Goal: Information Seeking & Learning: Learn about a topic

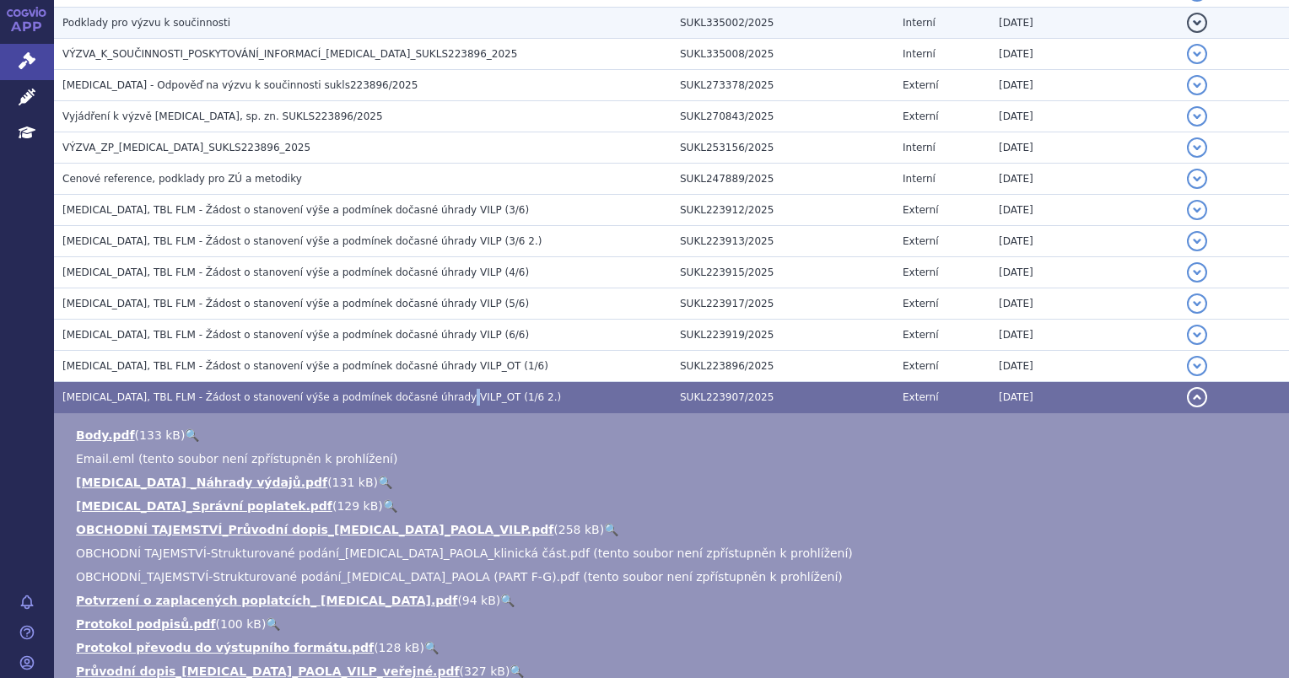
scroll to position [530, 0]
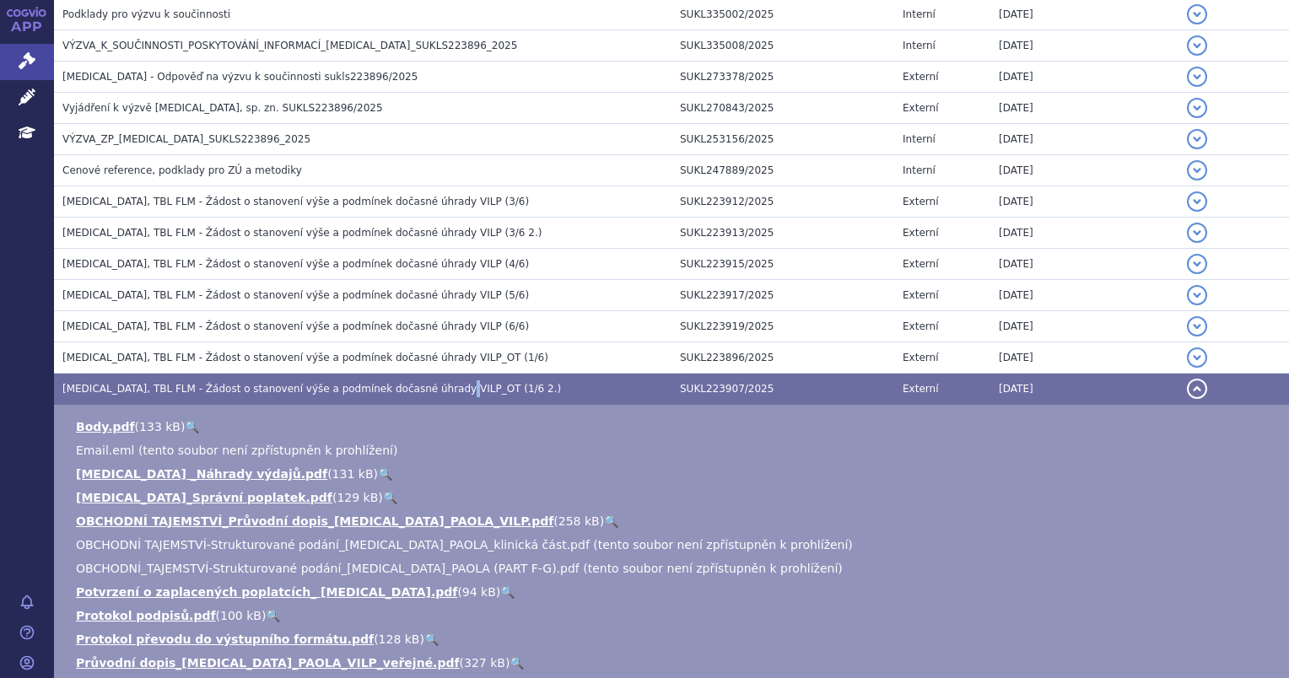
click at [1187, 388] on button "detail" at bounding box center [1197, 389] width 20 height 20
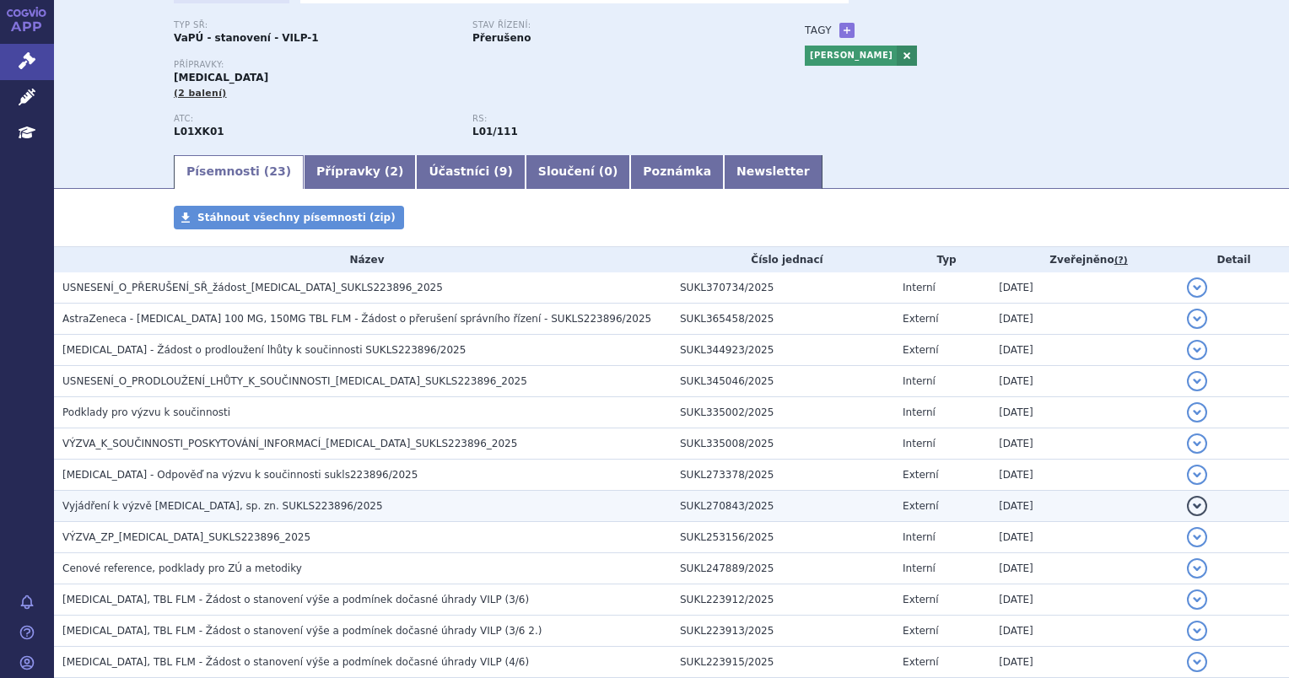
scroll to position [0, 0]
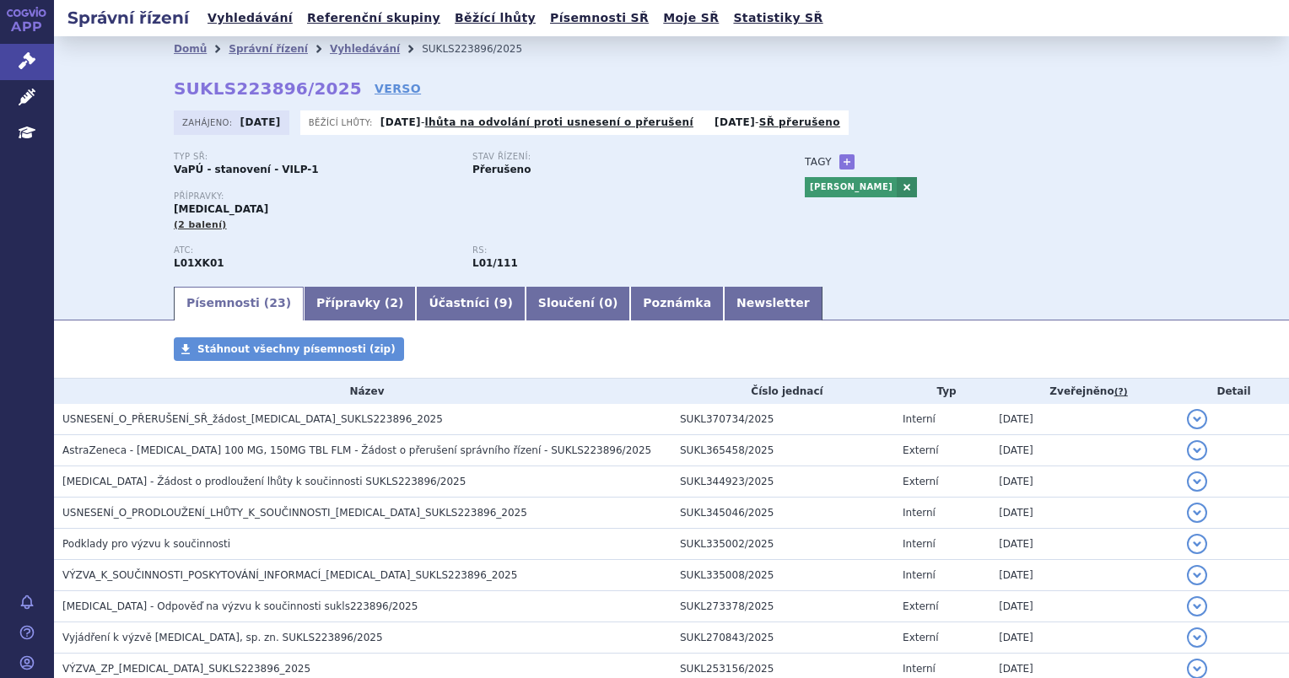
drag, startPoint x: 442, startPoint y: 196, endPoint x: 450, endPoint y: 176, distance: 21.6
click at [442, 194] on p "Přípravky:" at bounding box center [472, 197] width 597 height 10
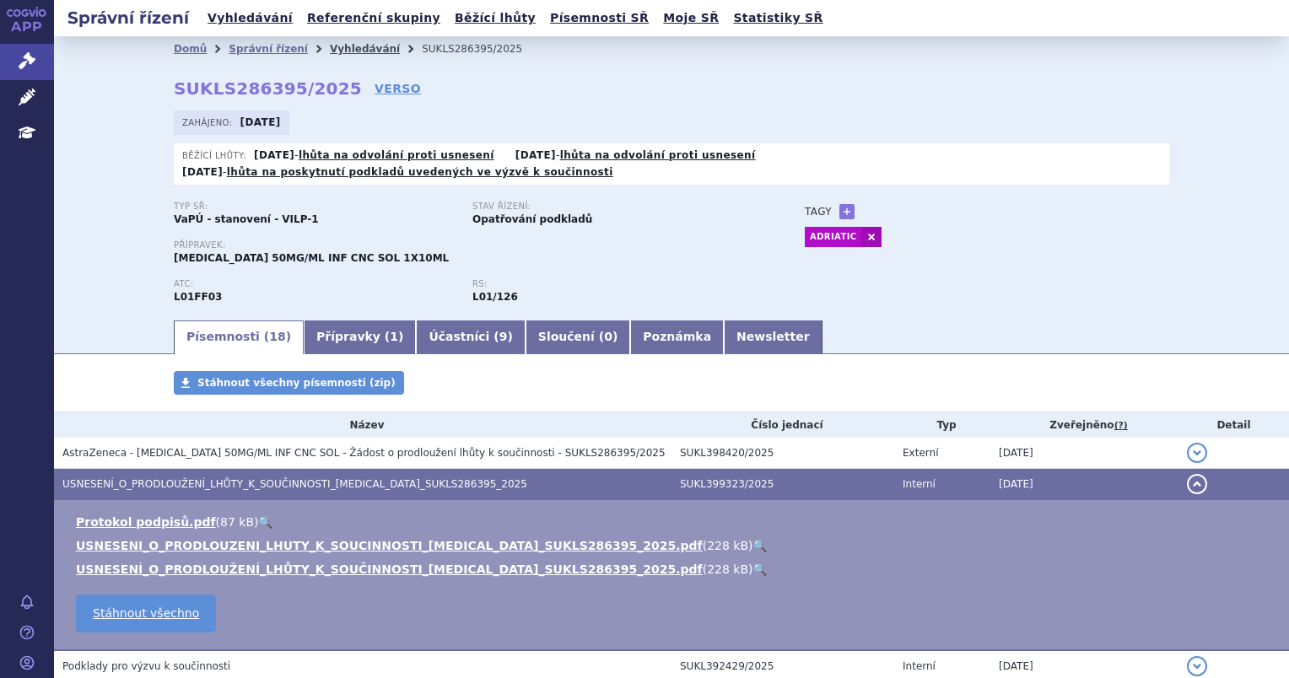
click at [334, 47] on link "Vyhledávání" at bounding box center [365, 49] width 70 height 12
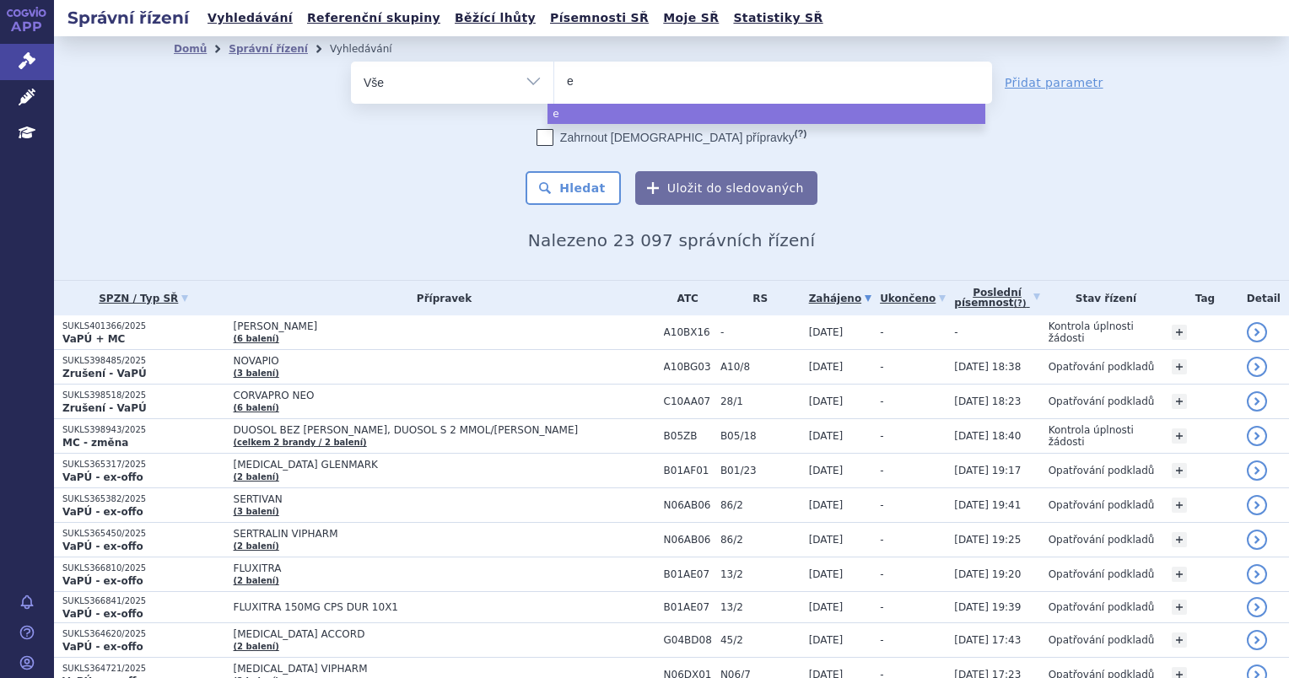
type input "en"
type input "enh"
type input "enher"
type input "enhert"
type input "enhertu"
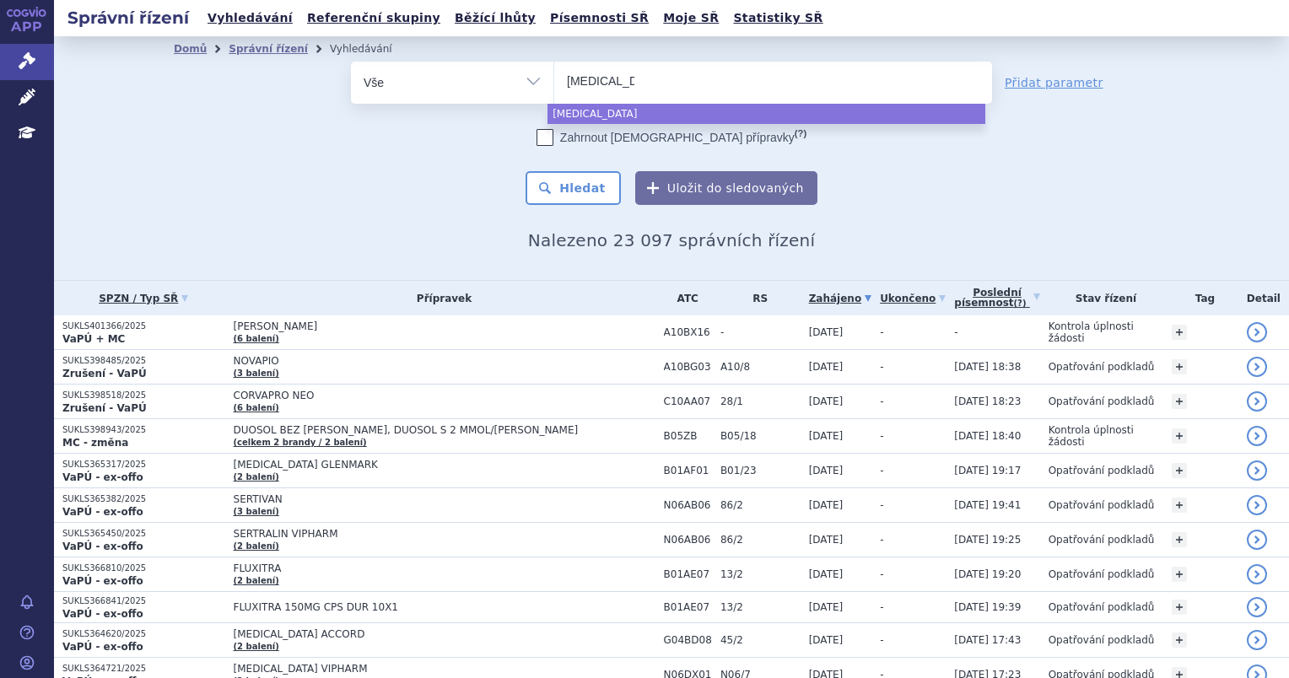
select select "enhertu"
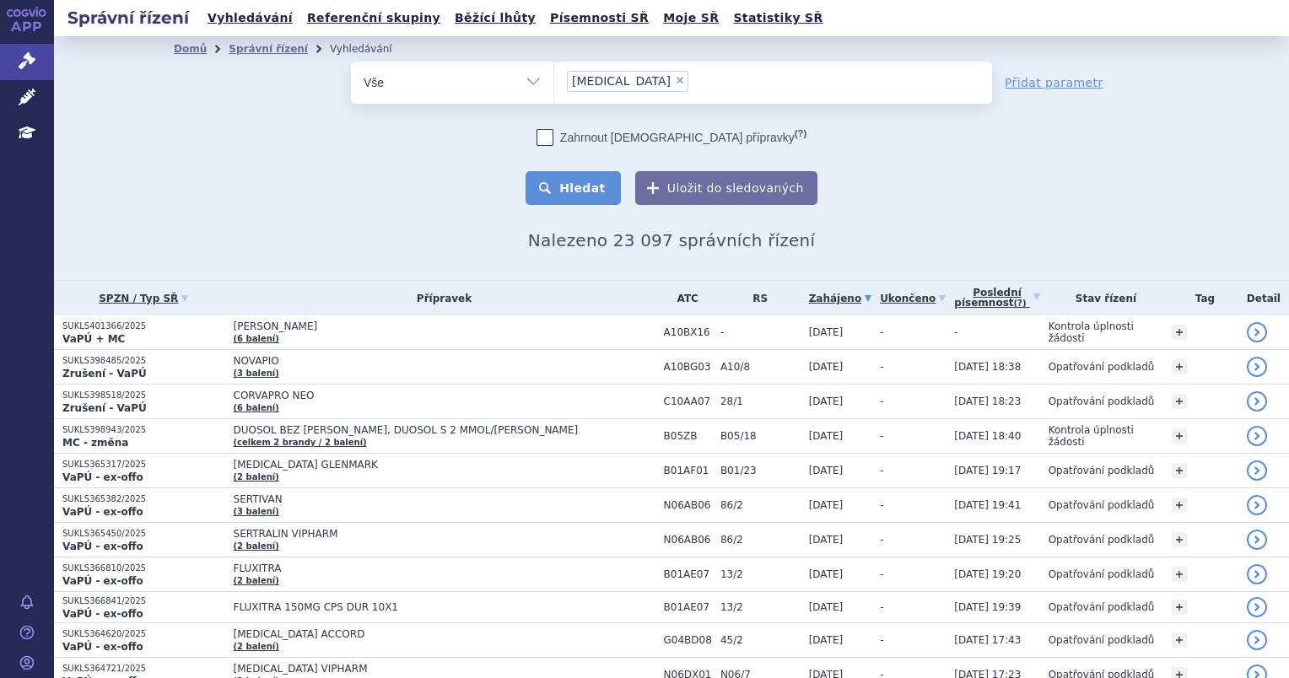
click at [581, 186] on button "Hledat" at bounding box center [573, 188] width 95 height 34
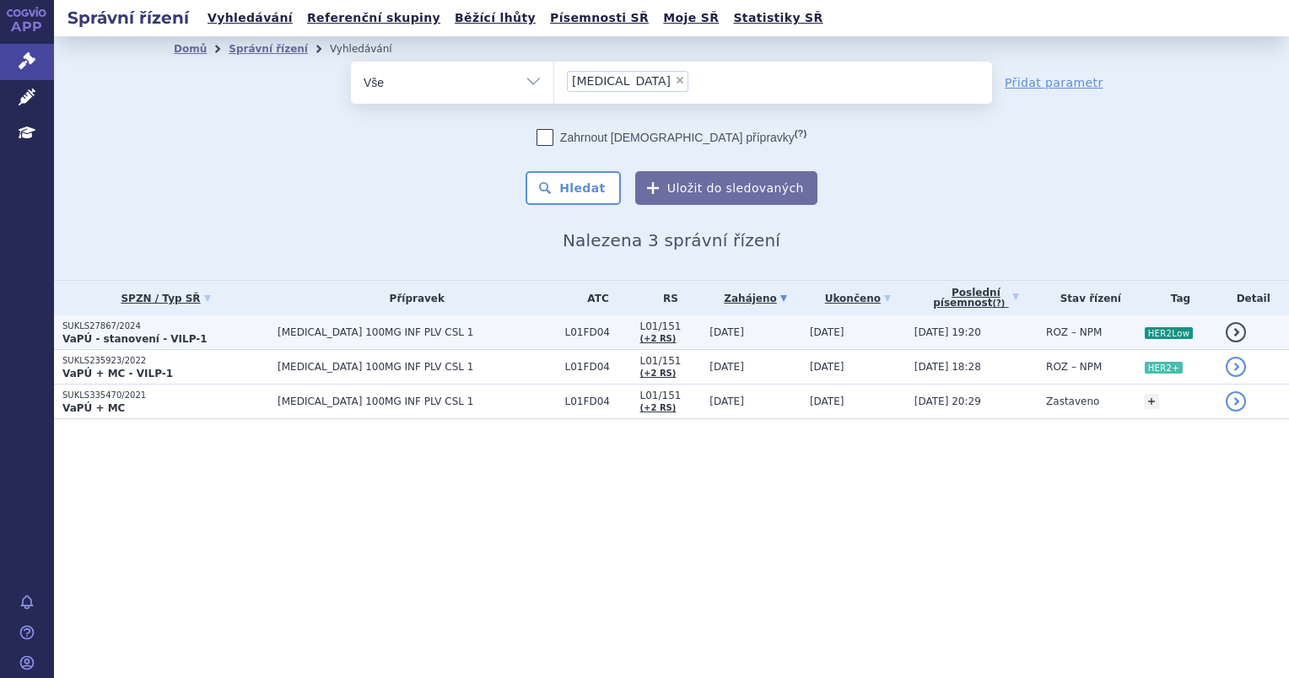
click at [470, 332] on span "ENHERTU 100MG INF PLV CSL 1" at bounding box center [417, 333] width 278 height 12
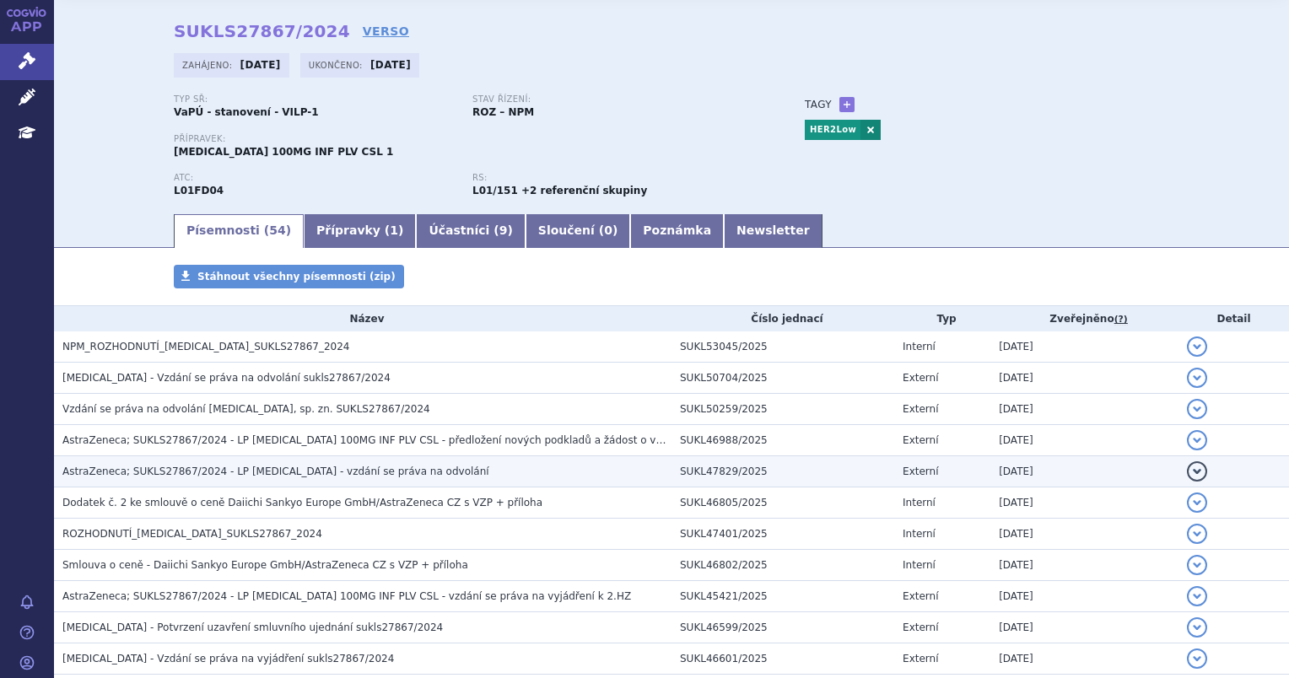
scroll to position [84, 0]
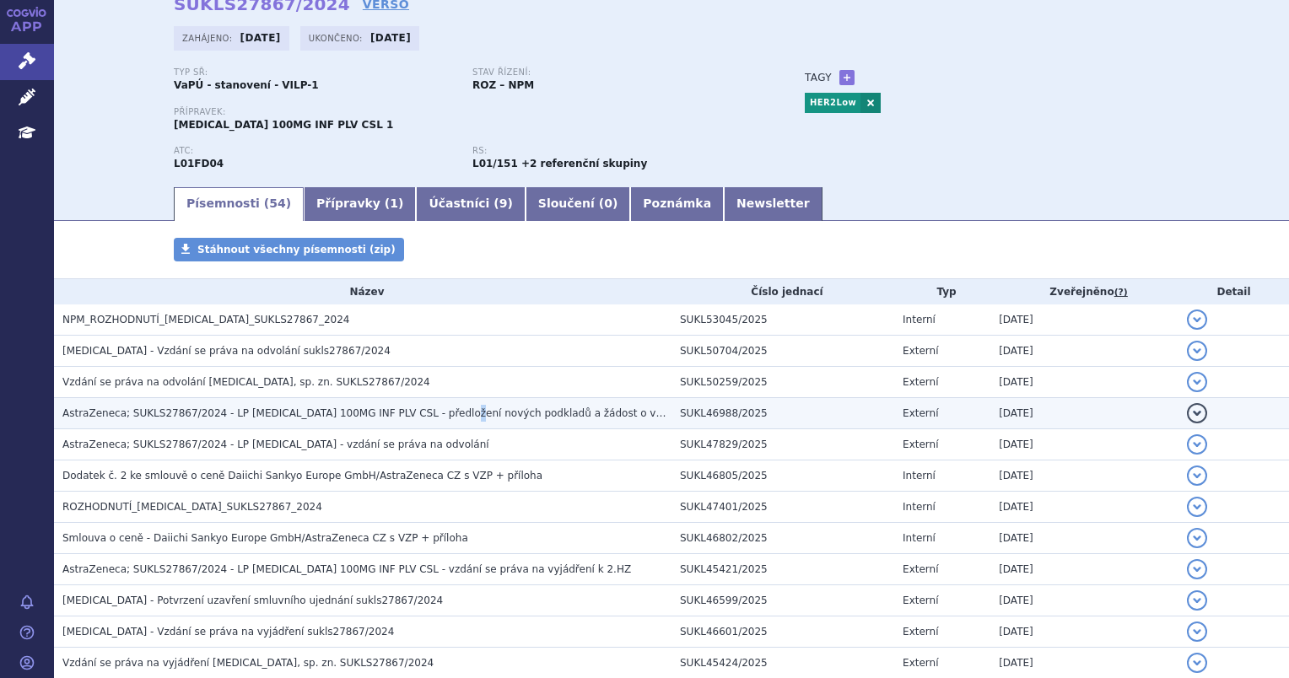
click at [435, 422] on h3 "AstraZeneca; SUKLS27867/2024 - LP [MEDICAL_DATA] 100MG INF PLV CSL - předložení…" at bounding box center [366, 413] width 609 height 17
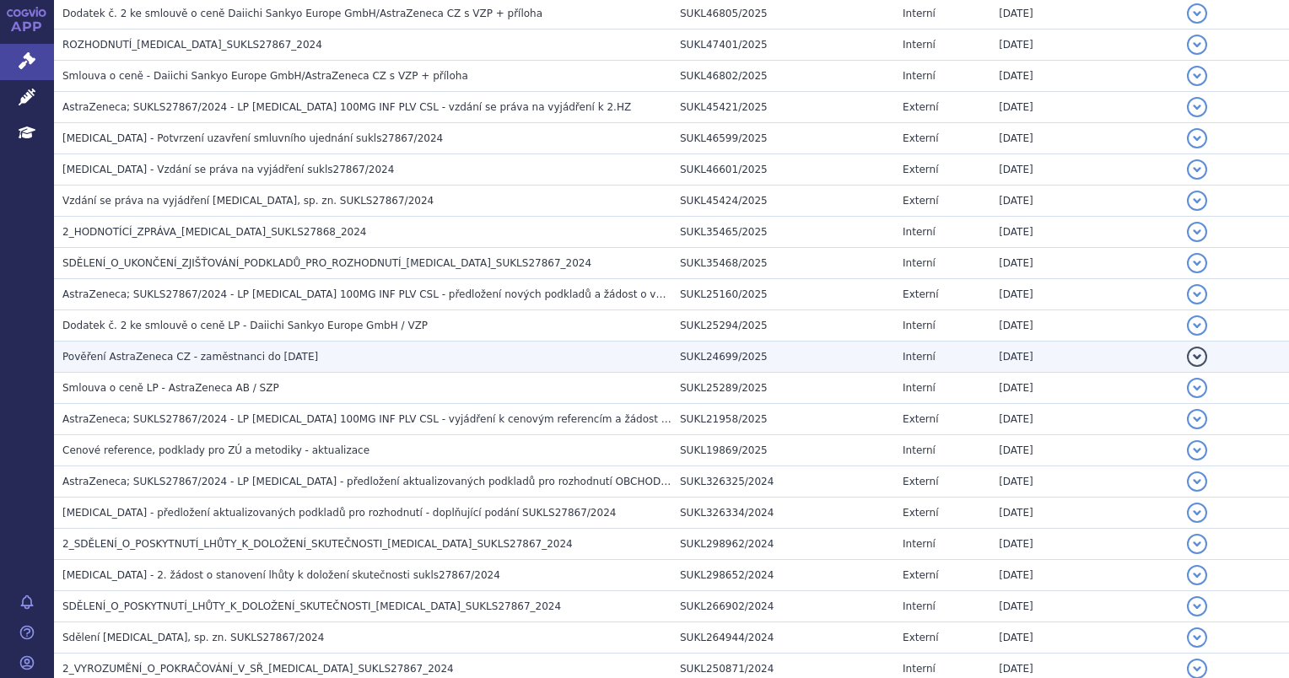
scroll to position [759, 0]
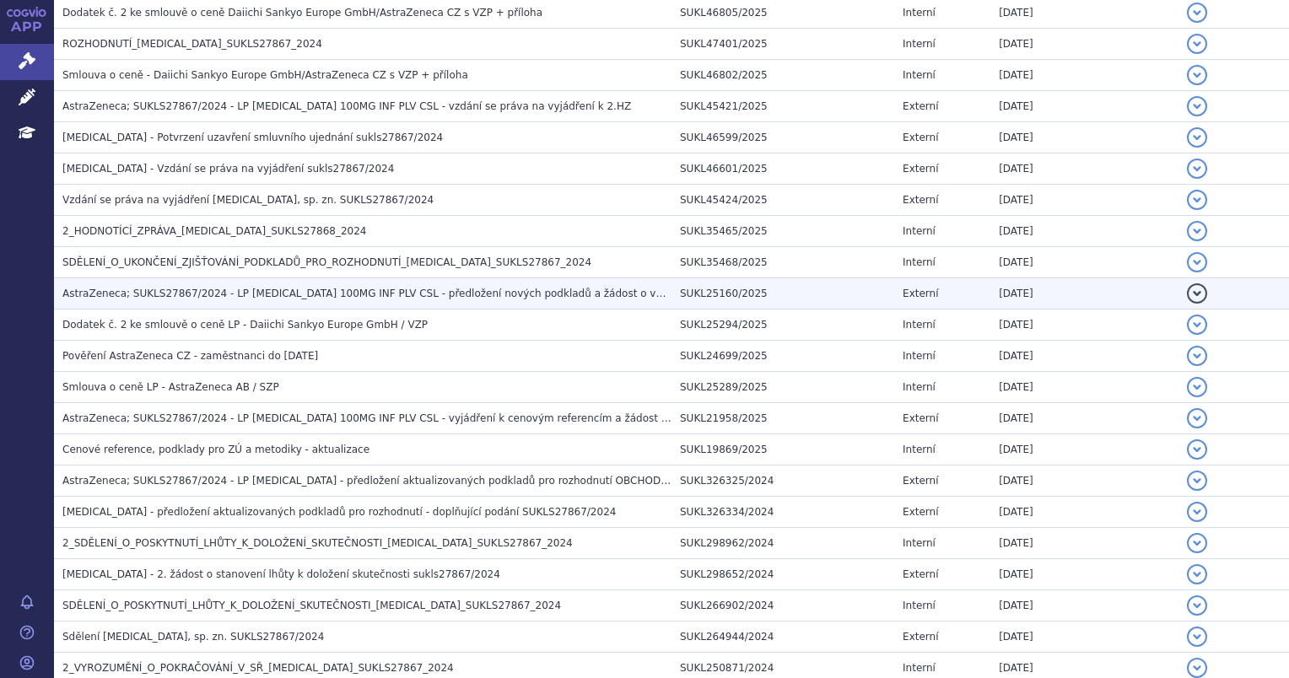
click at [446, 287] on td "AstraZeneca; SUKLS27867/2024 - LP [MEDICAL_DATA] 100MG INF PLV CSL - předložení…" at bounding box center [363, 293] width 618 height 31
